Goal: Connect with others: Connect with other users

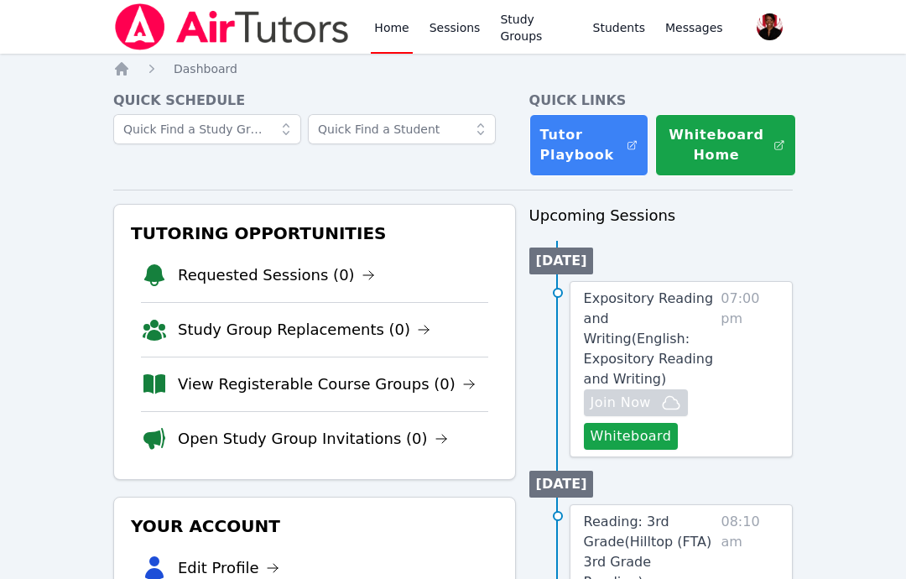
scroll to position [-3, 0]
click at [462, 20] on link "Sessions" at bounding box center [455, 27] width 58 height 54
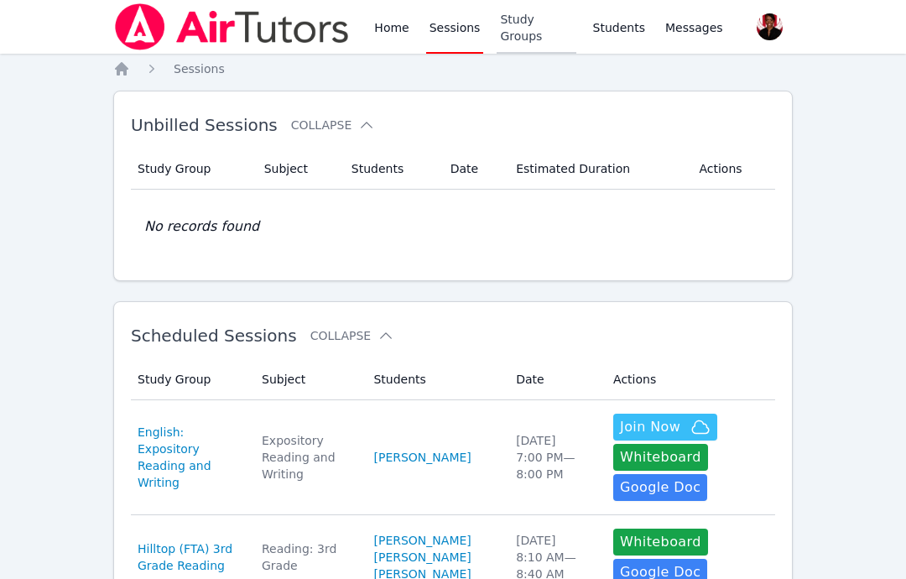
click at [527, 41] on link "Study Groups" at bounding box center [536, 27] width 79 height 54
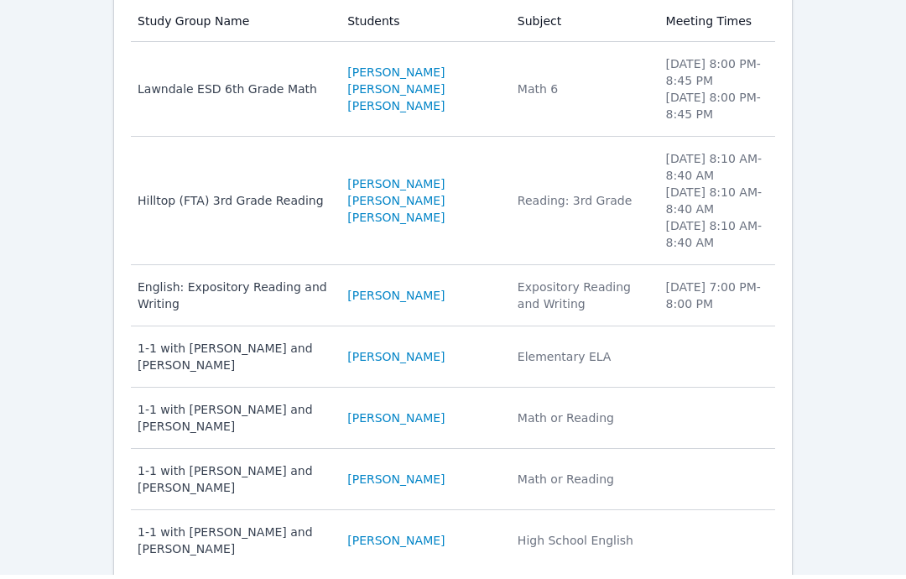
scroll to position [298, 0]
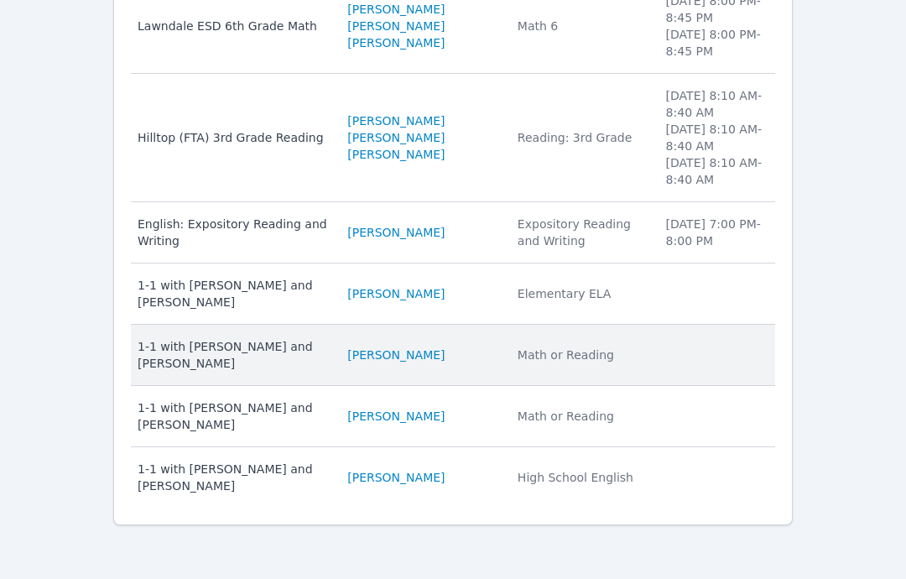
click at [326, 353] on div "1-1 with [PERSON_NAME] and [PERSON_NAME]" at bounding box center [233, 355] width 190 height 34
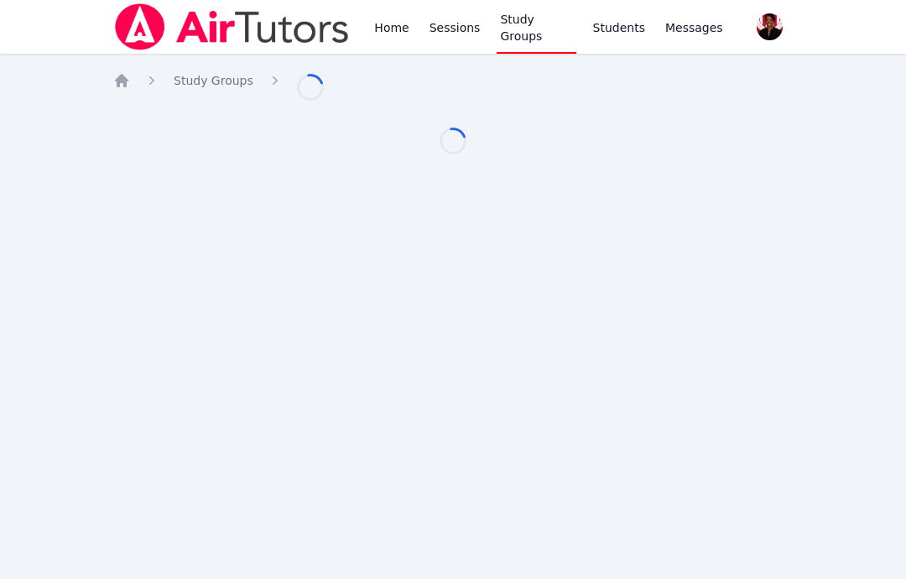
scroll to position [67, 0]
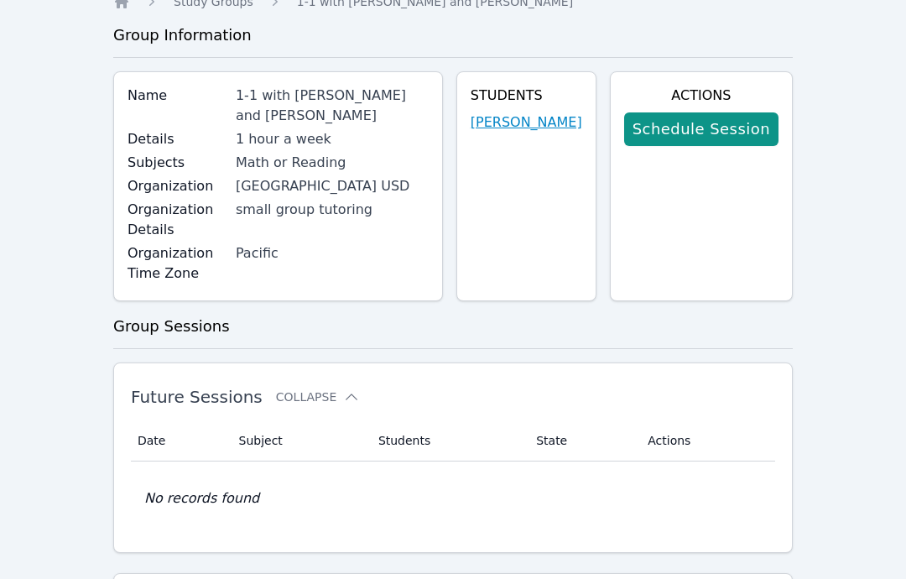
click at [547, 125] on link "[PERSON_NAME]" at bounding box center [527, 122] width 112 height 20
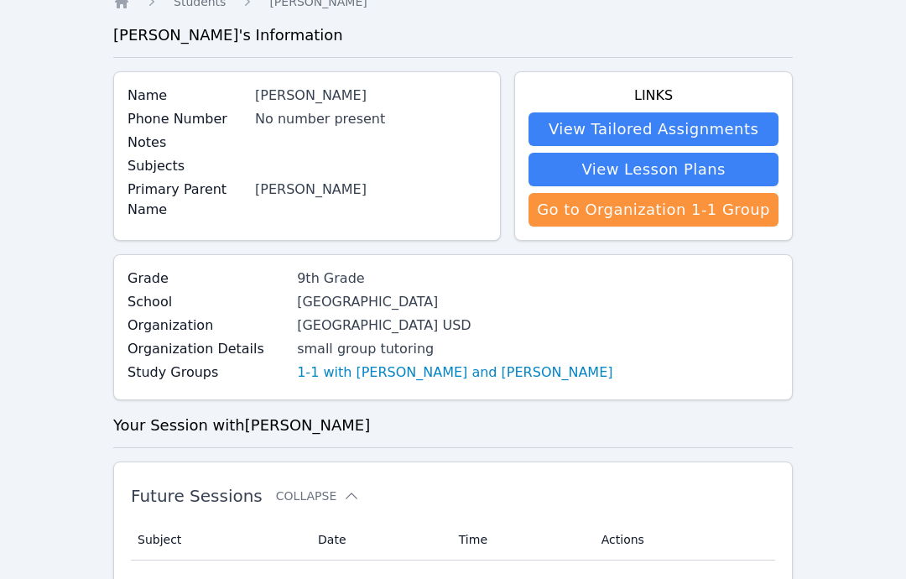
click at [365, 186] on div "[PERSON_NAME]" at bounding box center [371, 190] width 232 height 20
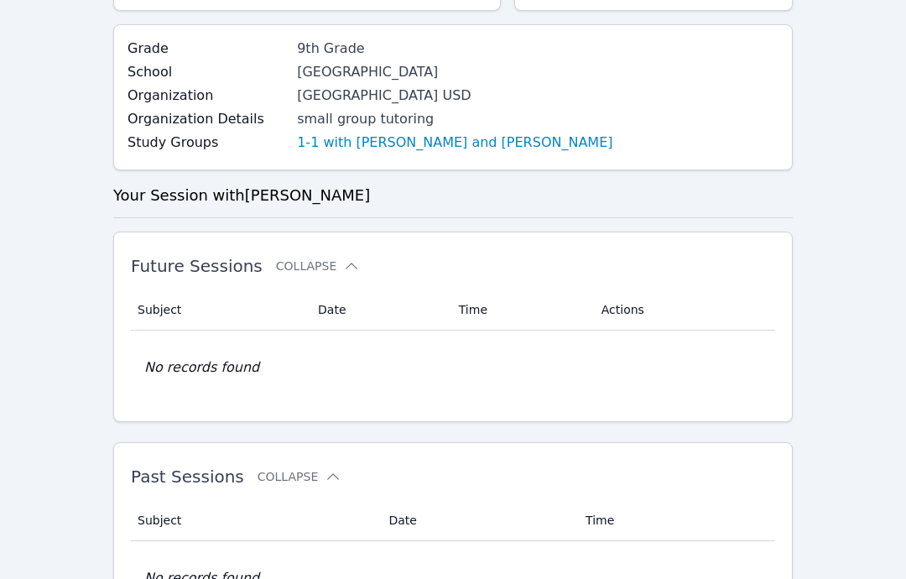
scroll to position [337, 0]
